Goal: Entertainment & Leisure: Consume media (video, audio)

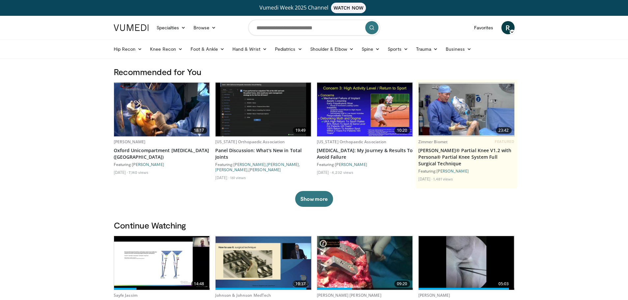
click at [132, 30] on img at bounding box center [131, 27] width 35 height 7
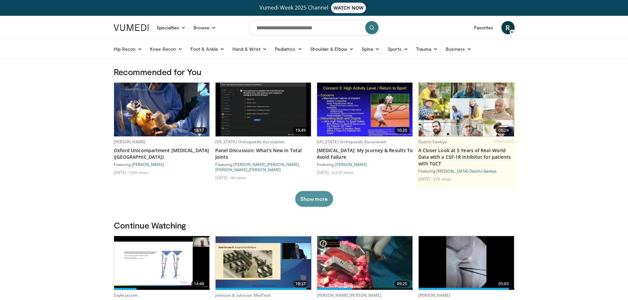
click at [312, 200] on button "Show more" at bounding box center [314, 199] width 38 height 16
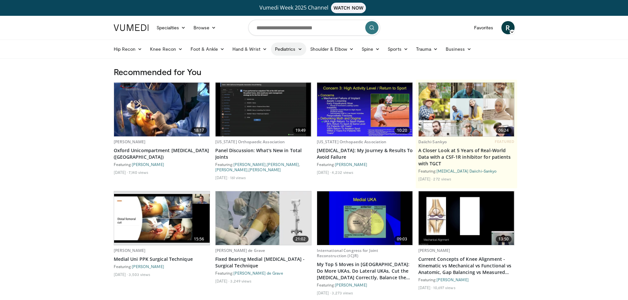
click at [295, 51] on link "Pediatrics" at bounding box center [288, 49] width 35 height 13
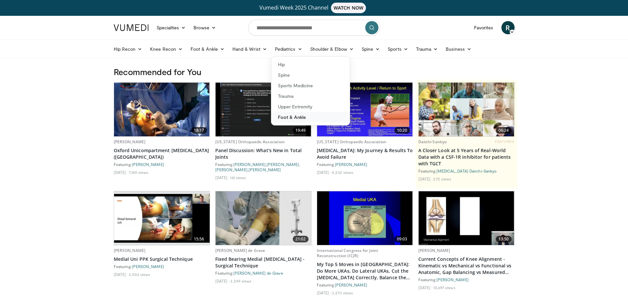
click at [295, 117] on link "Foot & Ankle" at bounding box center [310, 117] width 78 height 11
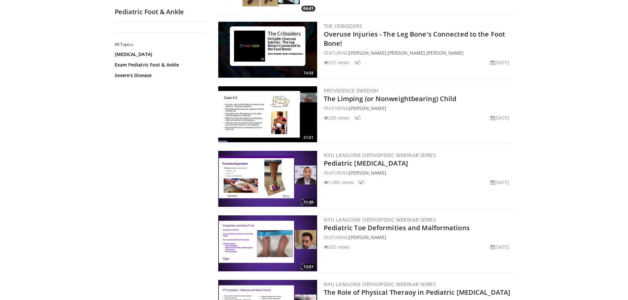
scroll to position [231, 0]
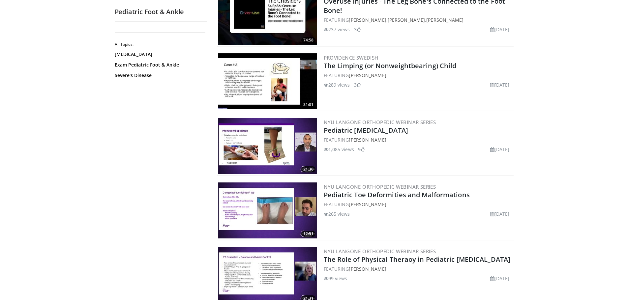
click at [272, 157] on img at bounding box center [267, 146] width 99 height 56
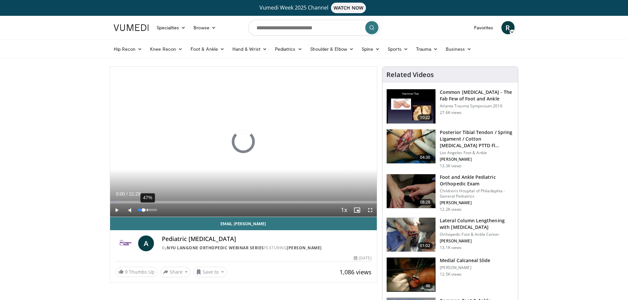
click at [147, 209] on div "47%" at bounding box center [147, 210] width 19 height 2
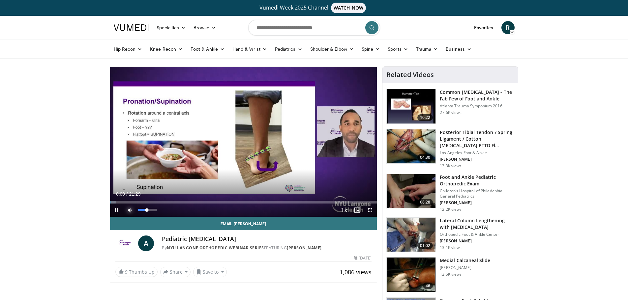
click at [130, 209] on span "Video Player" at bounding box center [129, 210] width 13 height 13
click at [145, 209] on div "37%" at bounding box center [147, 210] width 19 height 2
click at [148, 210] on div "53%" at bounding box center [147, 210] width 19 height 2
click at [369, 211] on span "Video Player" at bounding box center [370, 210] width 13 height 13
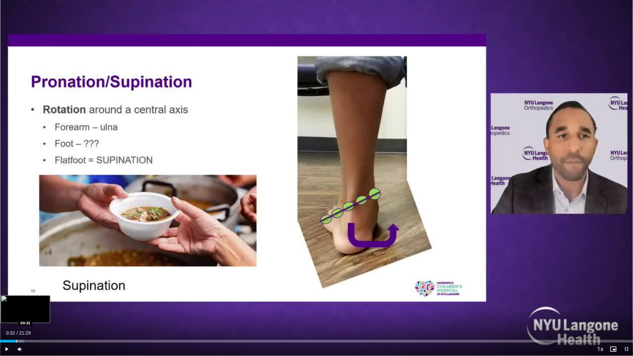
click at [16, 300] on div "Loaded : 3.84% 00:32 00:32" at bounding box center [316, 339] width 633 height 6
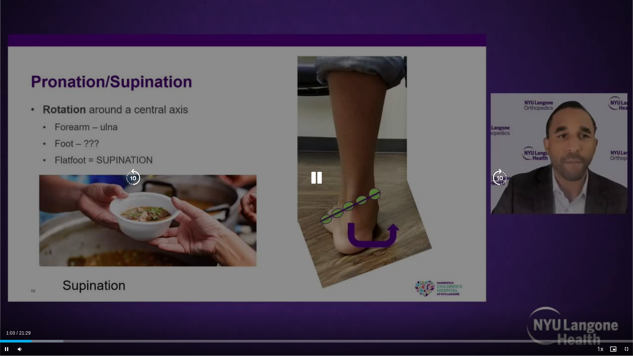
click at [319, 178] on icon "Video Player" at bounding box center [316, 178] width 18 height 18
